Goal: Transaction & Acquisition: Purchase product/service

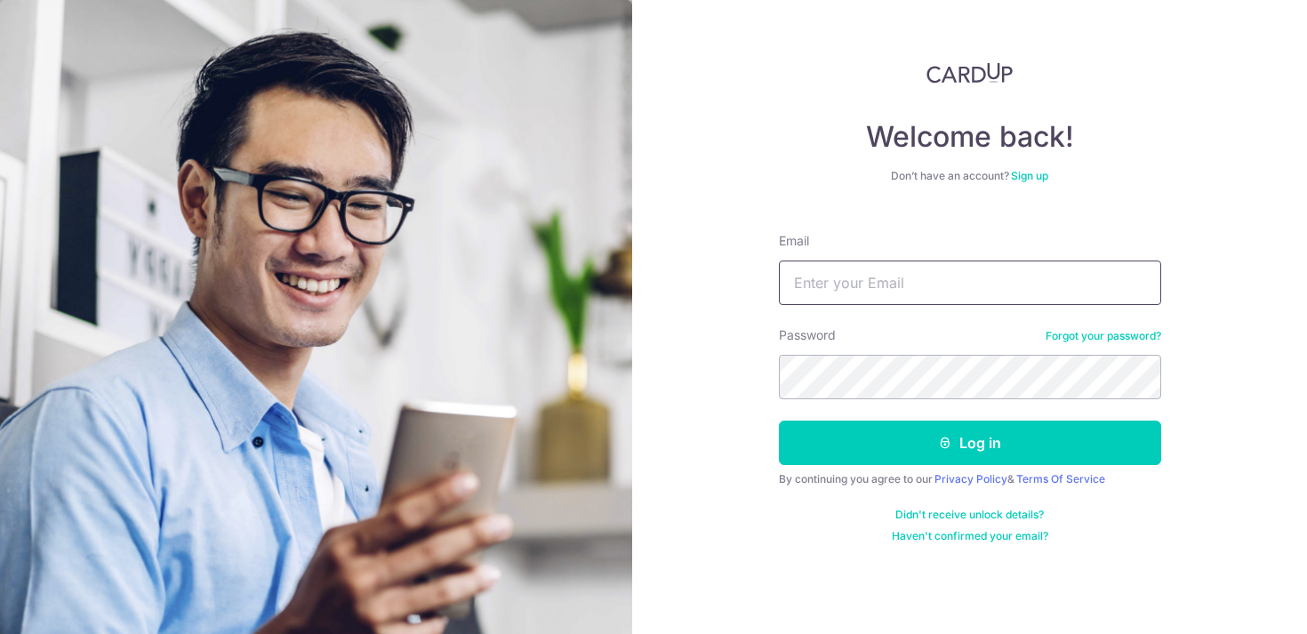
click at [868, 291] on input "Email" at bounding box center [970, 282] width 382 height 44
type input "[EMAIL_ADDRESS][DOMAIN_NAME]"
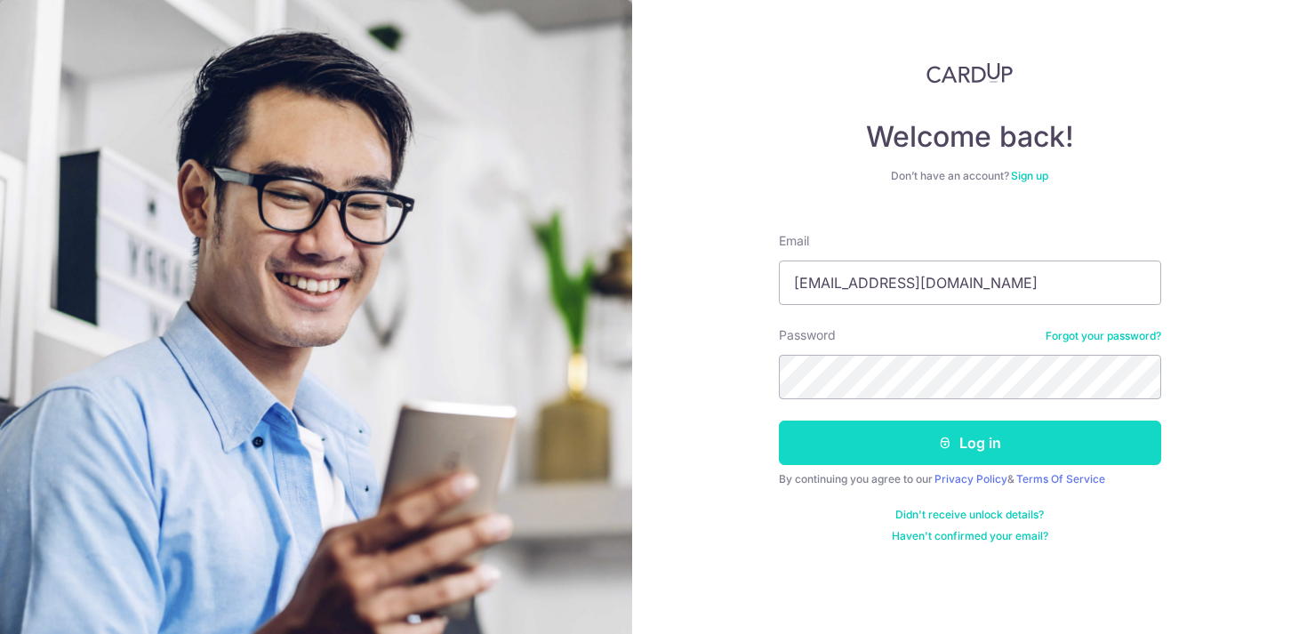
click at [848, 446] on button "Log in" at bounding box center [970, 442] width 382 height 44
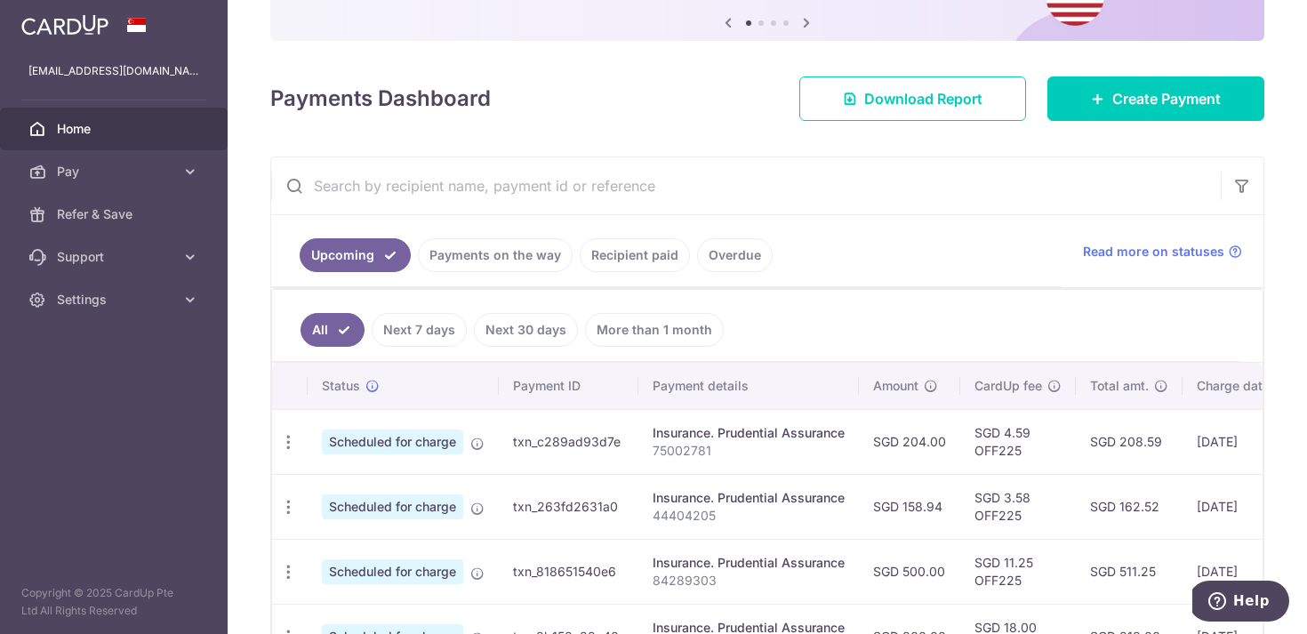
scroll to position [191, 0]
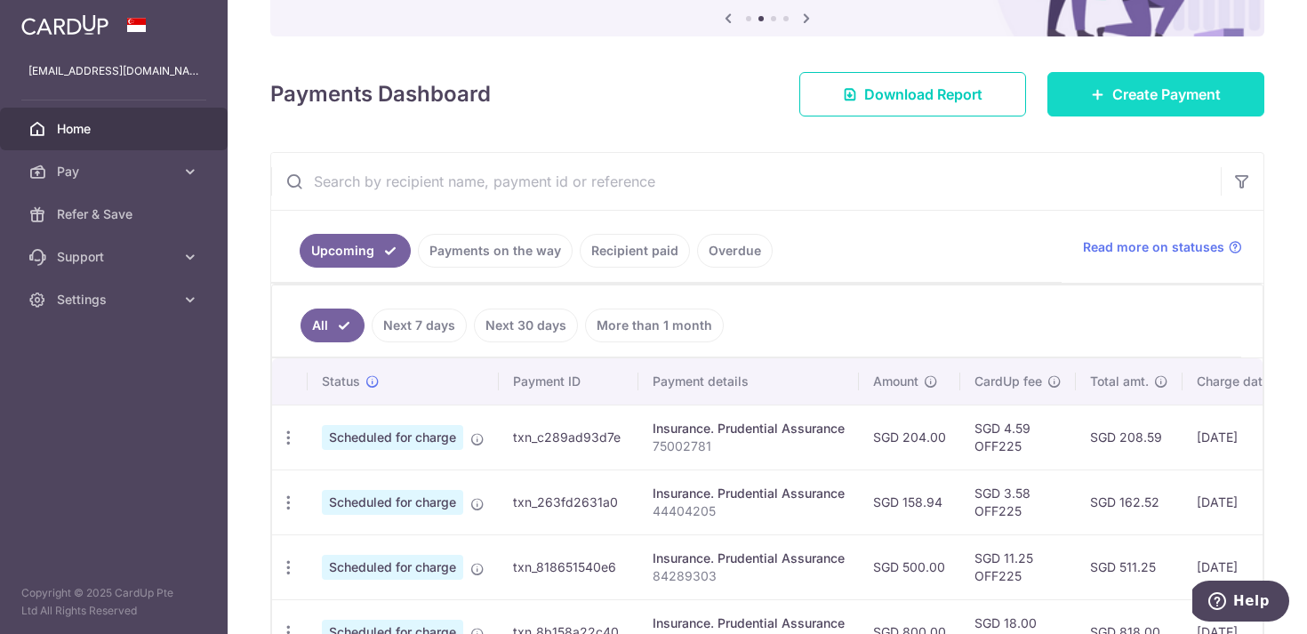
click at [1091, 103] on link "Create Payment" at bounding box center [1155, 94] width 217 height 44
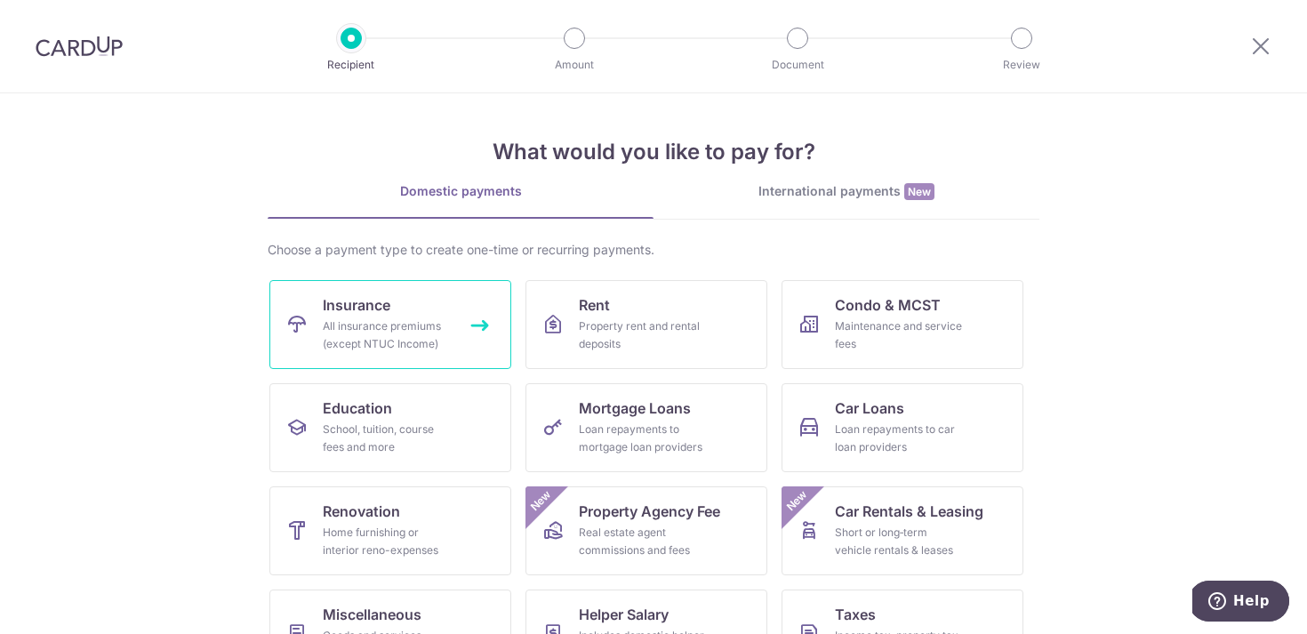
click at [379, 324] on div "All insurance premiums (except NTUC Income)" at bounding box center [387, 335] width 128 height 36
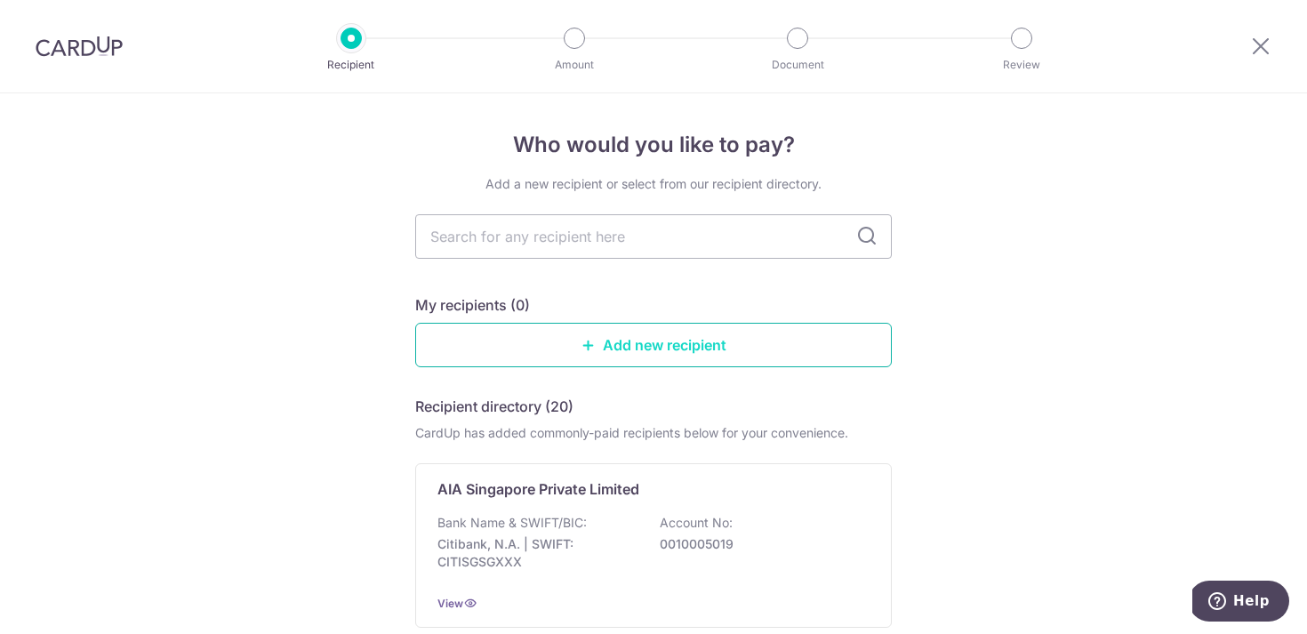
click at [550, 352] on link "Add new recipient" at bounding box center [653, 345] width 476 height 44
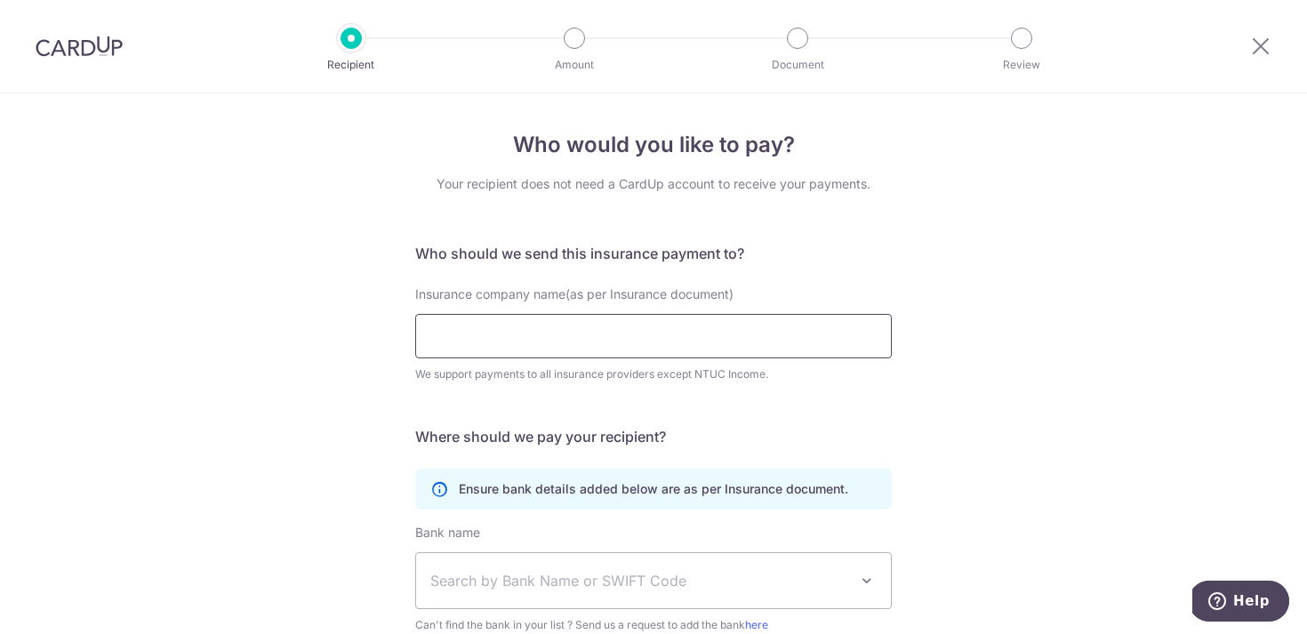
click at [550, 350] on input "Insurance company name(as per Insurance document)" at bounding box center [653, 336] width 476 height 44
type input "fwd"
click at [567, 408] on form "Who should we send this insurance payment to? Insurance company name(as per Ins…" at bounding box center [653, 515] width 476 height 544
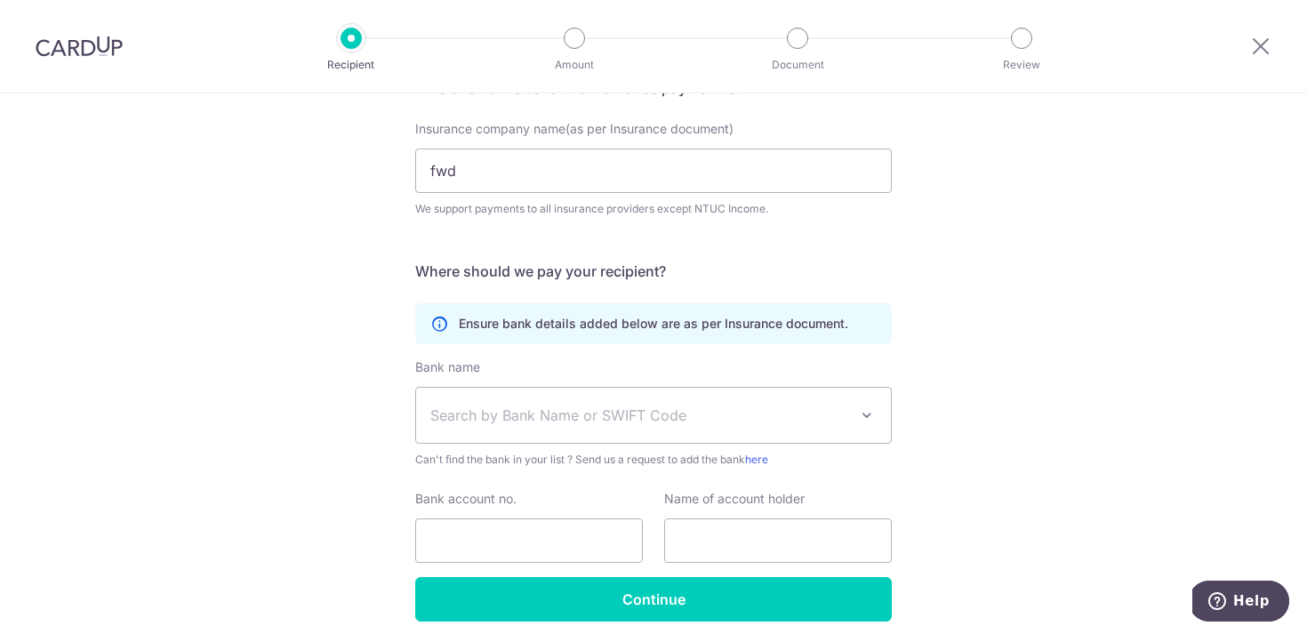
scroll to position [169, 0]
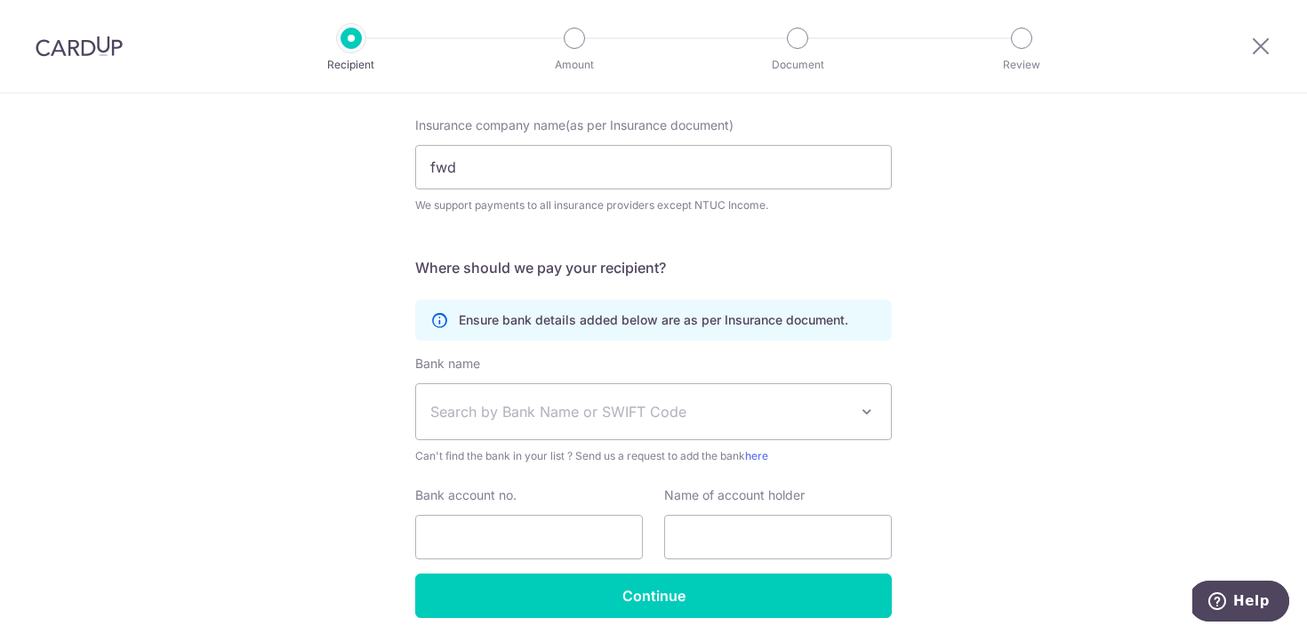
click at [567, 408] on span "Search by Bank Name or SWIFT Code" at bounding box center [639, 411] width 418 height 21
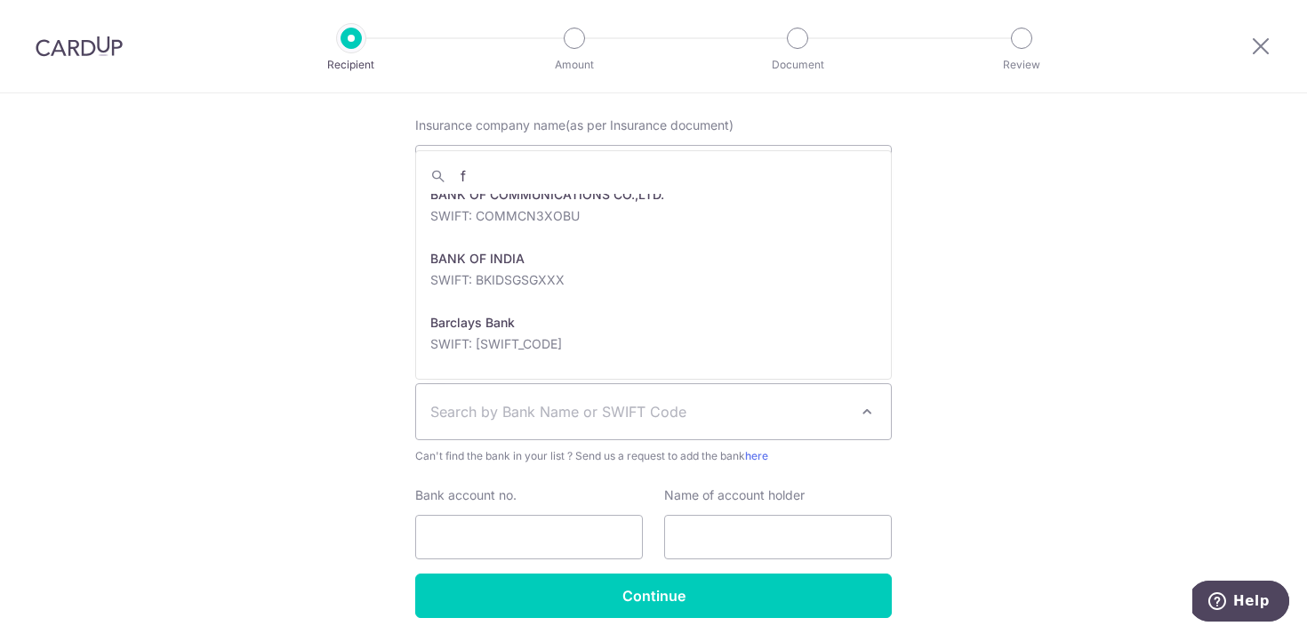
scroll to position [0, 0]
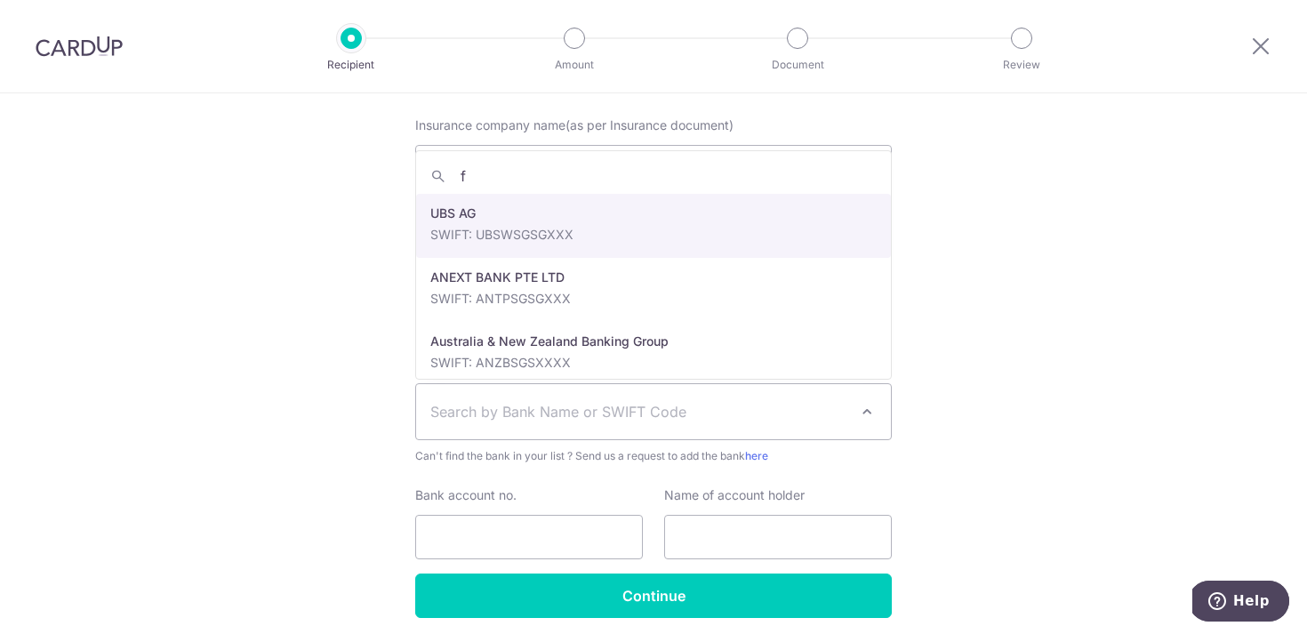
type input "f"
click at [1005, 218] on div "Who would you like to pay? Your recipient does not need a CardUp account to rec…" at bounding box center [653, 312] width 1307 height 777
